Goal: Task Accomplishment & Management: Use online tool/utility

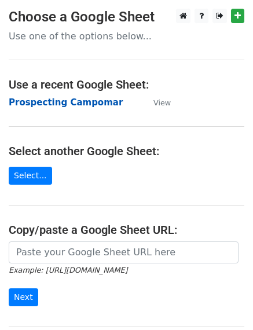
click at [49, 102] on strong "Prospecting Campomar" at bounding box center [66, 102] width 114 height 10
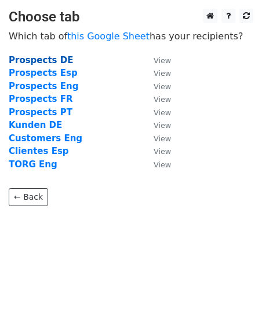
click at [56, 61] on strong "Prospects DE" at bounding box center [41, 60] width 64 height 10
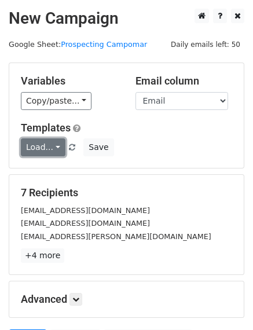
click at [49, 144] on link "Load..." at bounding box center [43, 147] width 45 height 18
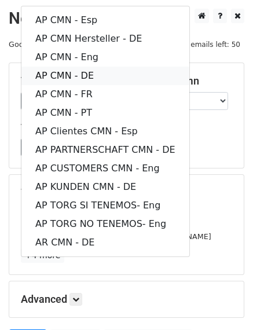
click at [104, 73] on link "AP CMN - DE" at bounding box center [105, 76] width 168 height 19
